Goal: Transaction & Acquisition: Book appointment/travel/reservation

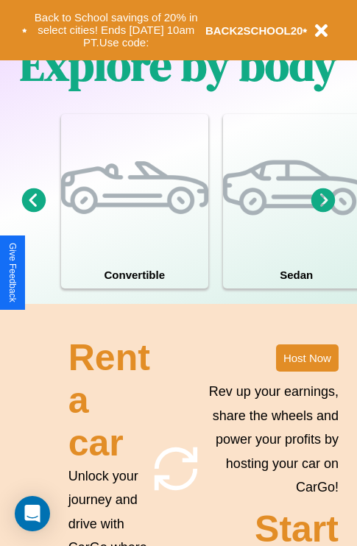
scroll to position [1784, 0]
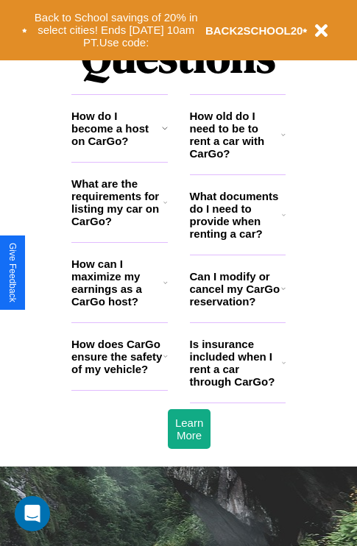
click at [283, 369] on icon at bounding box center [284, 363] width 4 height 12
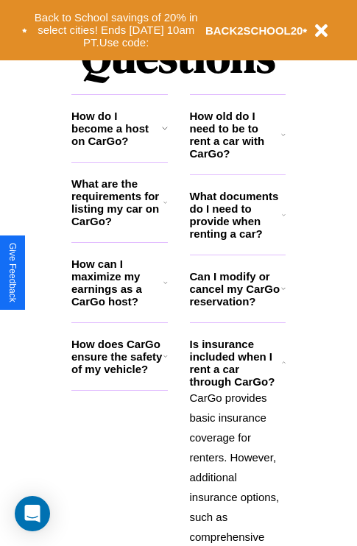
click at [119, 306] on h3 "How can I maximize my earnings as a CarGo host?" at bounding box center [117, 283] width 92 height 50
click at [165, 208] on icon at bounding box center [165, 203] width 4 height 12
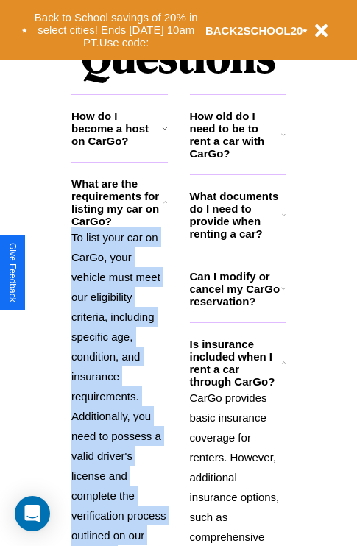
scroll to position [1962, 0]
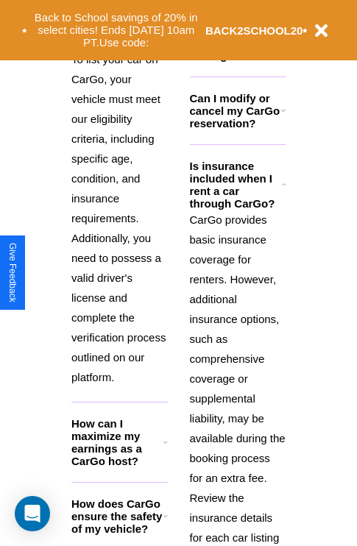
click at [165, 522] on icon at bounding box center [165, 516] width 4 height 12
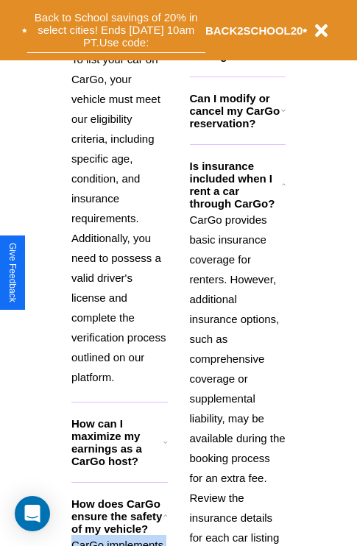
click at [116, 30] on button "Back to School savings of 20% in select cities! Ends [DATE] 10am PT. Use code:" at bounding box center [116, 30] width 178 height 46
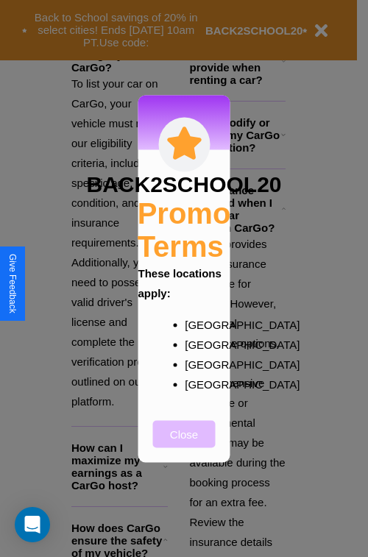
click at [184, 444] on button "Close" at bounding box center [184, 433] width 63 height 27
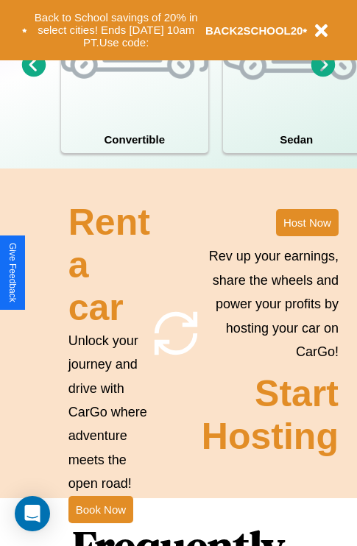
scroll to position [946, 0]
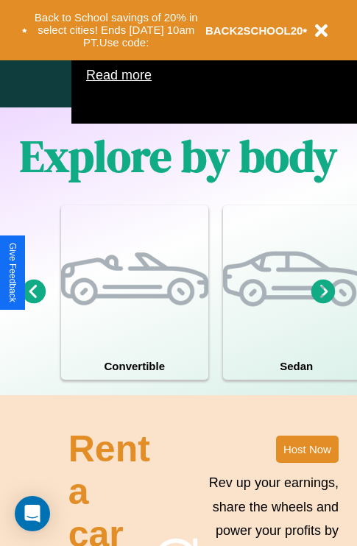
click at [323, 303] on icon at bounding box center [323, 291] width 24 height 24
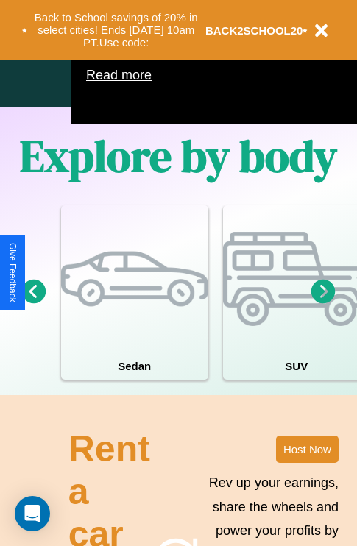
click at [323, 303] on icon at bounding box center [323, 291] width 24 height 24
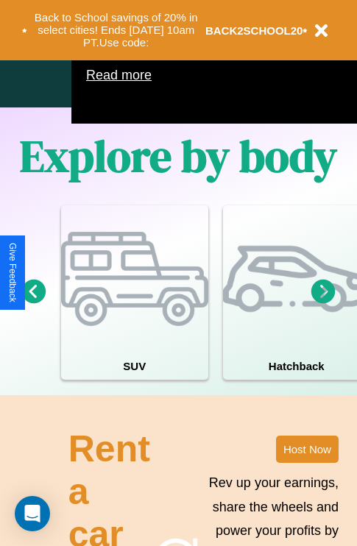
click at [33, 303] on icon at bounding box center [34, 291] width 24 height 24
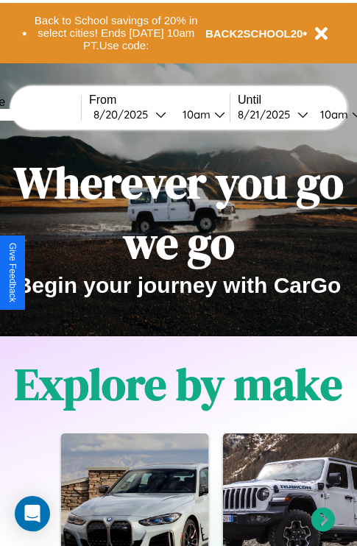
scroll to position [0, 0]
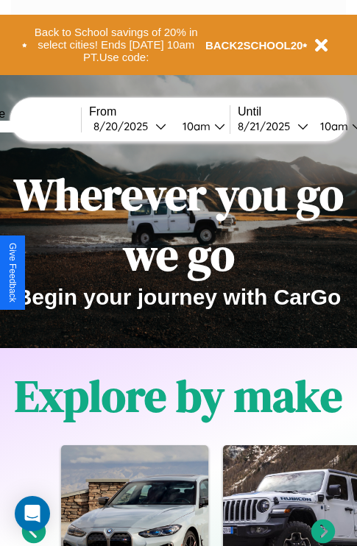
click at [49, 126] on input "text" at bounding box center [26, 127] width 110 height 12
type input "**********"
click at [147, 126] on div "[DATE]" at bounding box center [124, 126] width 62 height 14
select select "*"
select select "****"
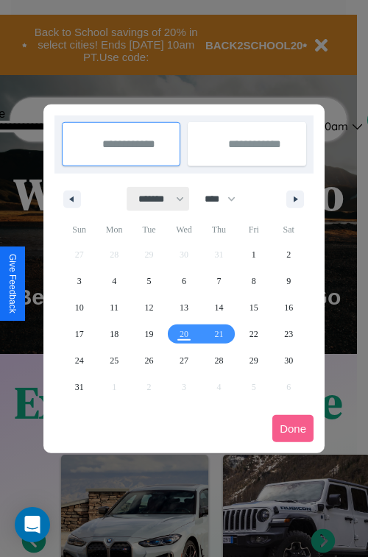
click at [155, 199] on select "******* ******** ***** ***** *** **** **** ****** ********* ******* ******** **…" at bounding box center [158, 199] width 63 height 24
select select "*"
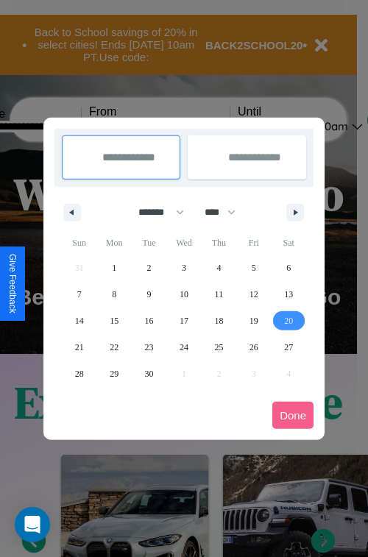
click at [289, 320] on span "20" at bounding box center [288, 321] width 9 height 26
type input "**********"
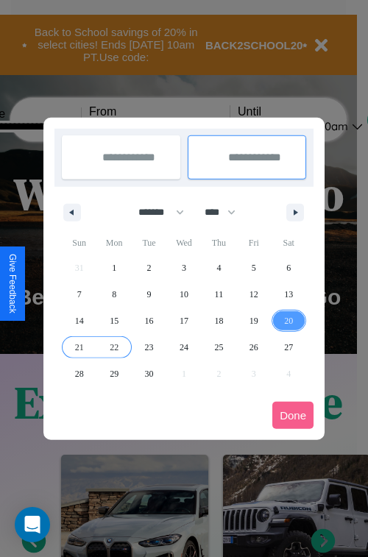
click at [114, 347] on span "22" at bounding box center [114, 347] width 9 height 26
type input "**********"
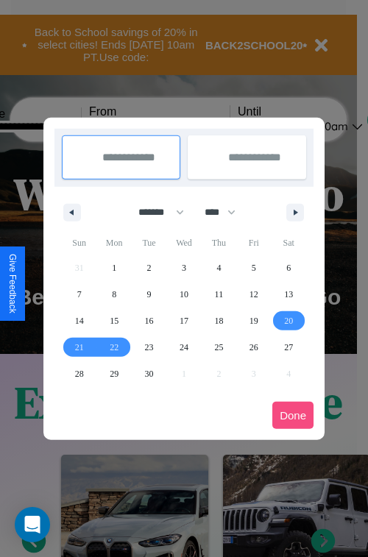
click at [293, 415] on button "Done" at bounding box center [292, 415] width 41 height 27
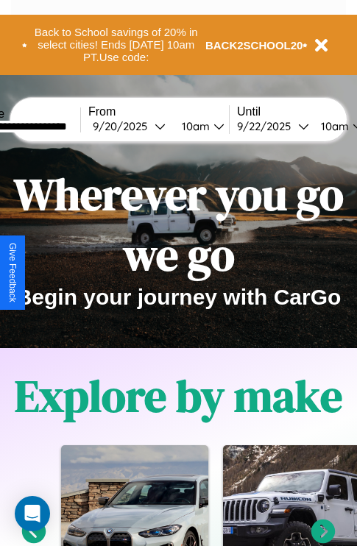
scroll to position [0, 57]
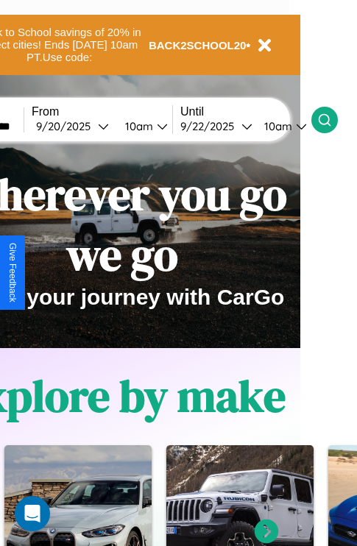
click at [332, 119] on icon at bounding box center [324, 120] width 15 height 15
